Goal: Book appointment/travel/reservation

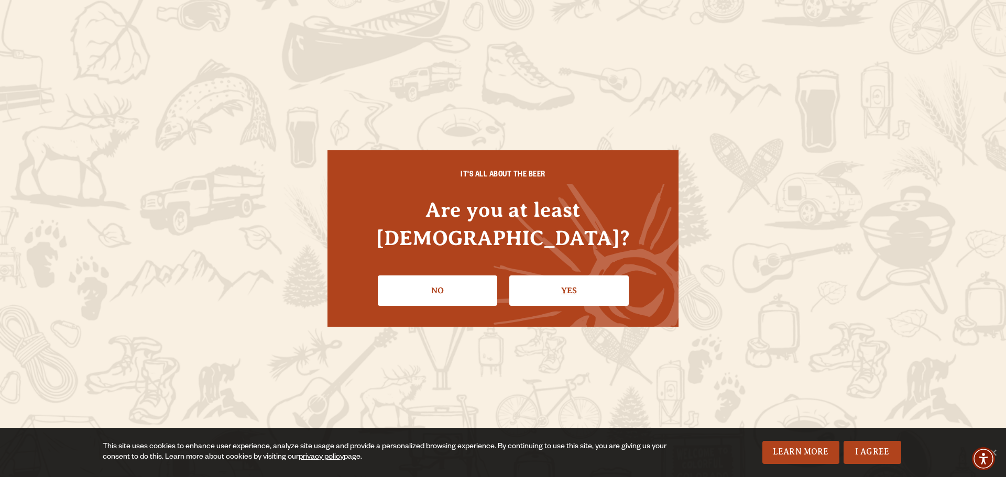
click at [569, 280] on link "Yes" at bounding box center [568, 291] width 119 height 30
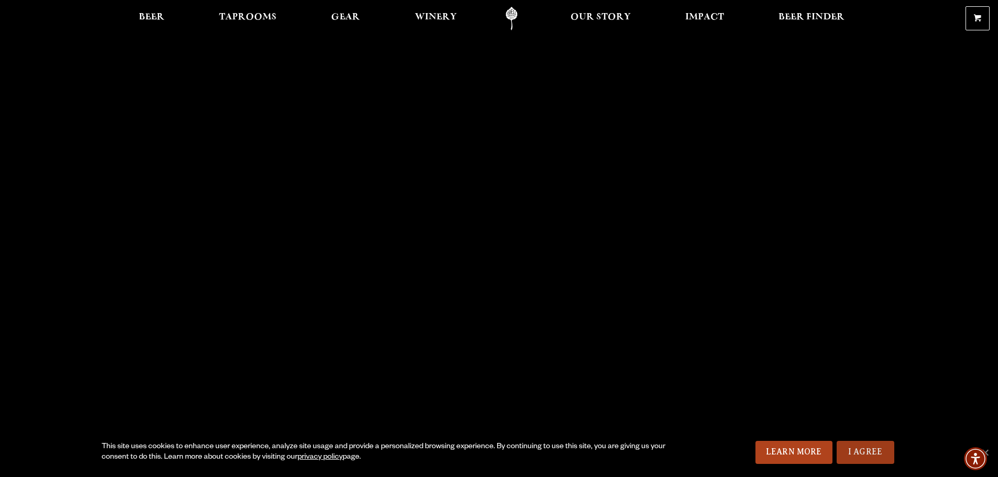
click at [865, 453] on link "I Agree" at bounding box center [866, 452] width 58 height 23
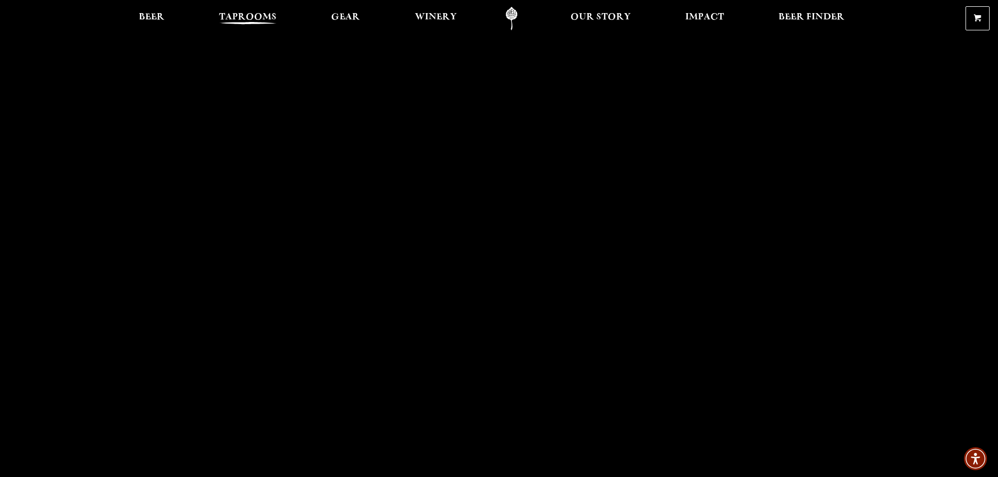
click at [239, 19] on span "Taprooms" at bounding box center [248, 17] width 58 height 8
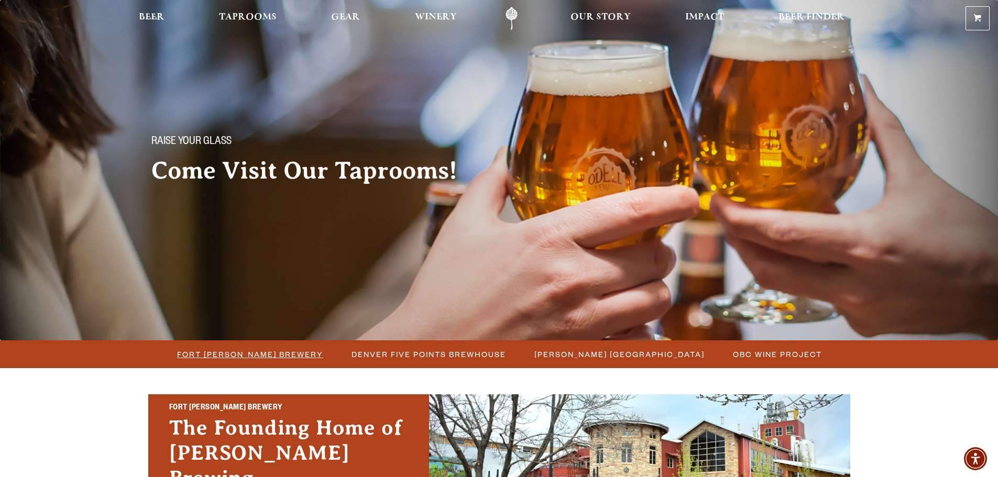
click at [251, 355] on span "Fort Collins Brewery" at bounding box center [250, 354] width 146 height 15
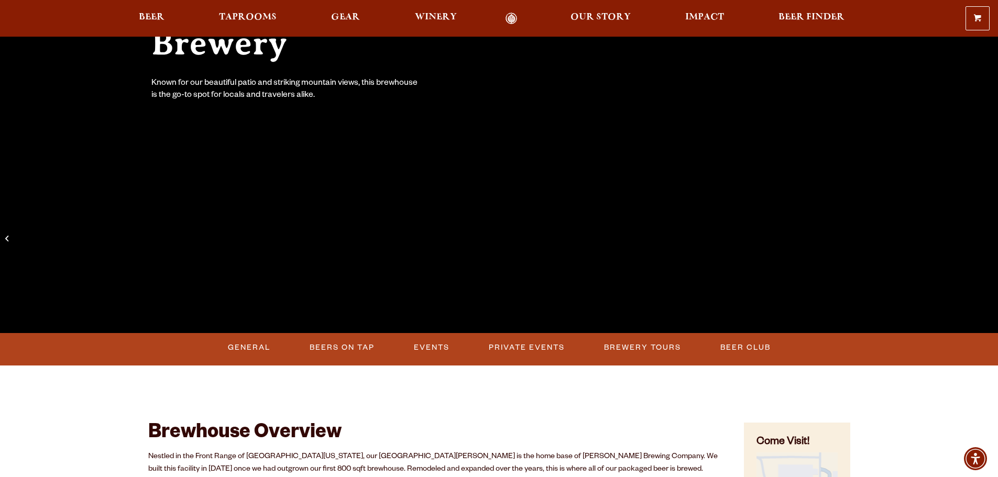
scroll to position [210, 0]
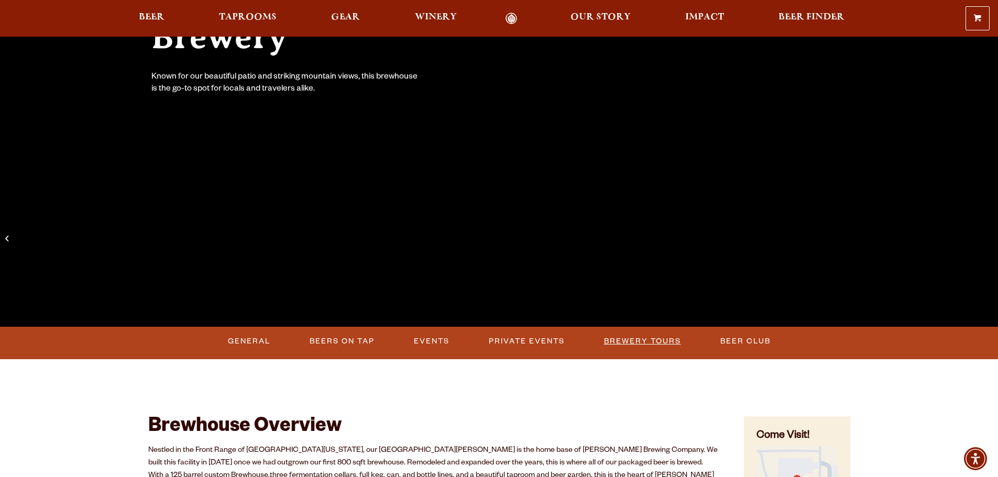
click at [648, 341] on link "Brewery Tours" at bounding box center [642, 342] width 85 height 24
